Goal: Transaction & Acquisition: Purchase product/service

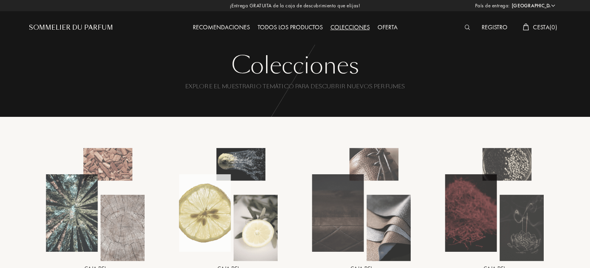
select select "ES"
click at [294, 28] on div "Todos los productos" at bounding box center [290, 28] width 73 height 10
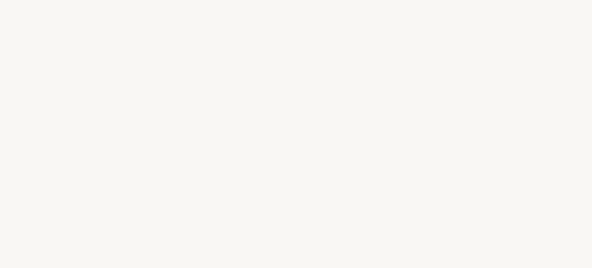
select select "ES"
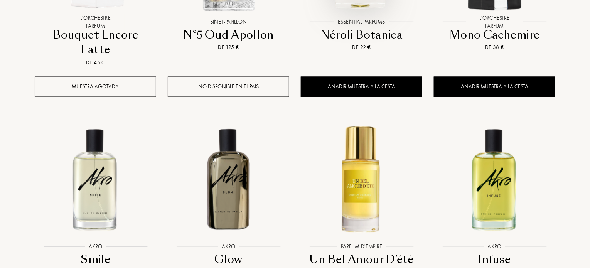
scroll to position [810, 0]
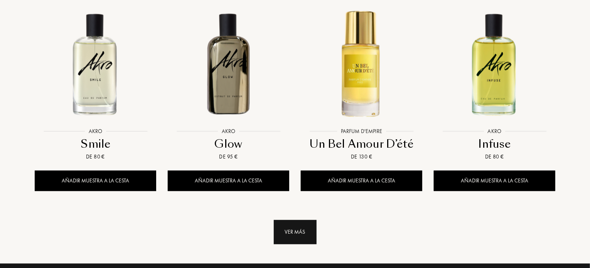
click at [295, 220] on div "Ver más" at bounding box center [295, 232] width 43 height 24
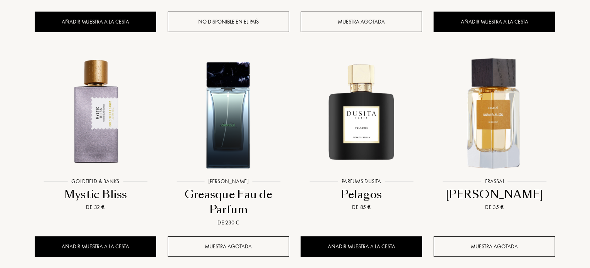
scroll to position [1503, 0]
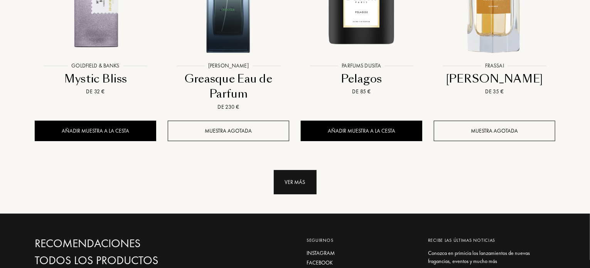
click at [295, 170] on div "Ver más" at bounding box center [295, 182] width 43 height 24
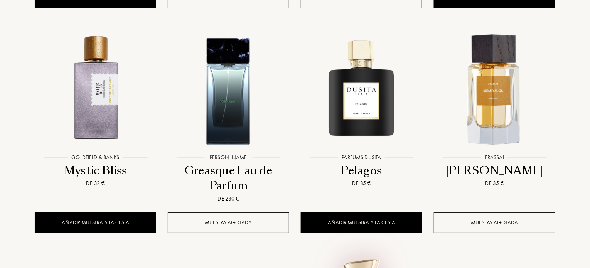
scroll to position [1195, 0]
